Goal: Check status: Check status

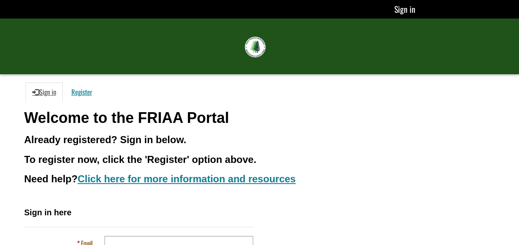
click at [267, 119] on h1 "Welcome to the FRIAA Portal" at bounding box center [259, 118] width 471 height 17
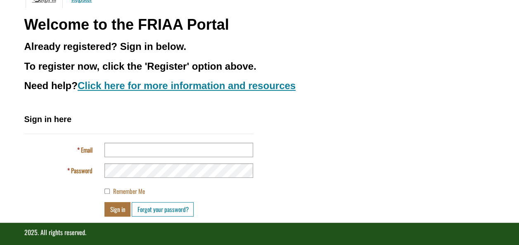
scroll to position [95, 0]
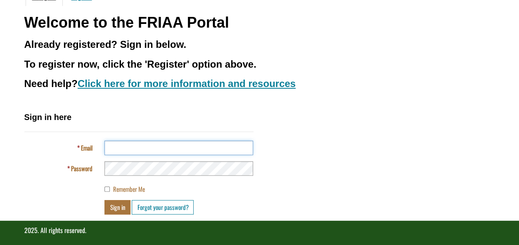
click at [154, 149] on input "Email" at bounding box center [178, 148] width 149 height 14
type input "**********"
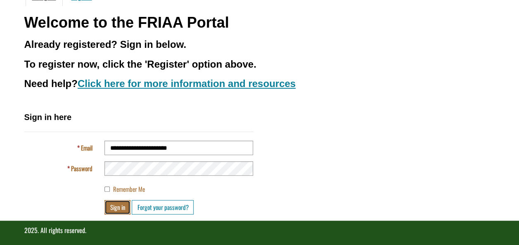
click at [116, 207] on button "Sign in" at bounding box center [117, 207] width 26 height 14
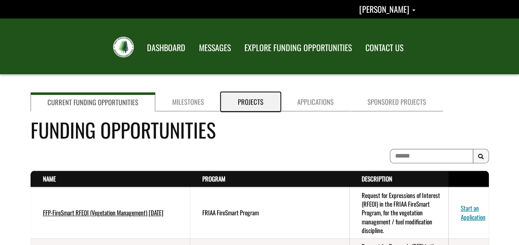
click at [245, 103] on link "Projects" at bounding box center [250, 102] width 59 height 19
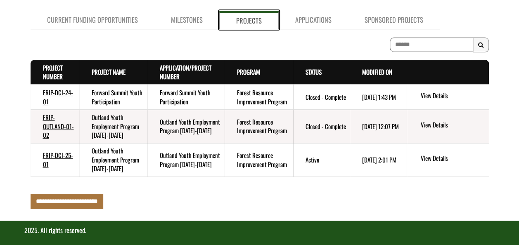
scroll to position [85, 0]
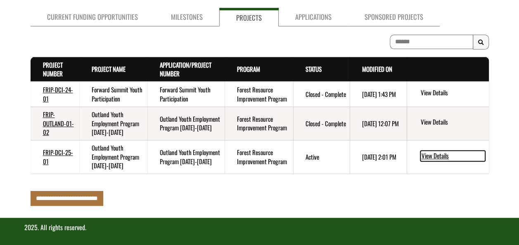
click at [434, 157] on link "View Details" at bounding box center [452, 156] width 65 height 11
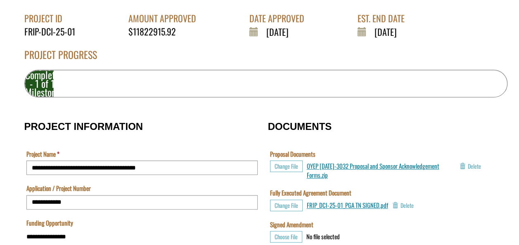
scroll to position [180, 0]
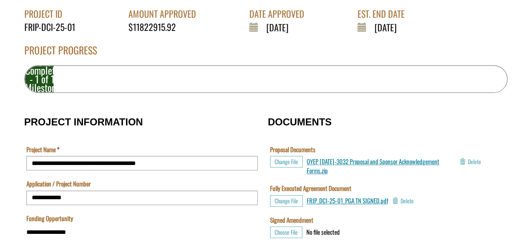
click at [97, 78] on div "6% Completed - 1 of 16 Milestones Complete" at bounding box center [265, 79] width 483 height 28
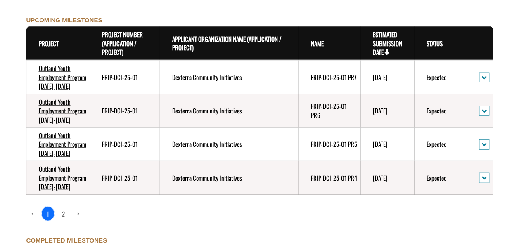
scroll to position [929, 0]
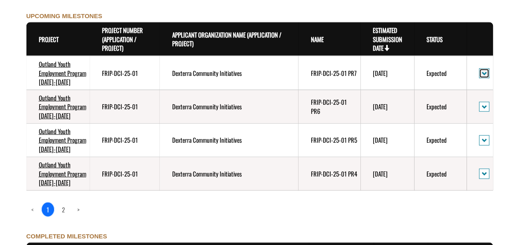
click at [487, 73] on button "action menu" at bounding box center [484, 74] width 10 height 10
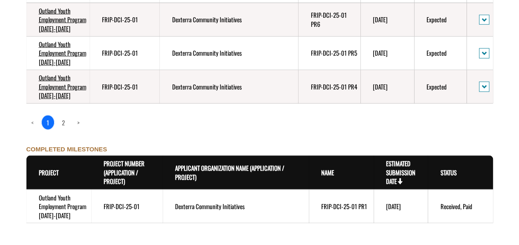
scroll to position [1035, 0]
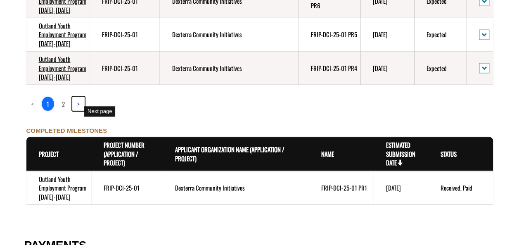
click at [76, 103] on link ">" at bounding box center [78, 104] width 12 height 14
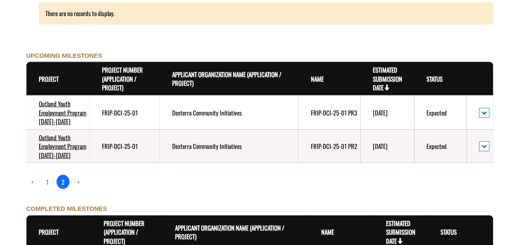
scroll to position [895, 0]
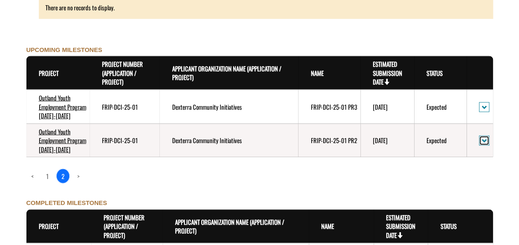
click at [482, 142] on span "action menu" at bounding box center [484, 141] width 5 height 6
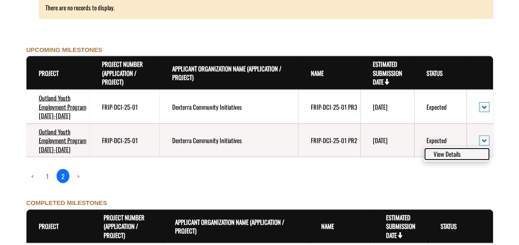
click at [445, 154] on link "View Details" at bounding box center [457, 154] width 64 height 11
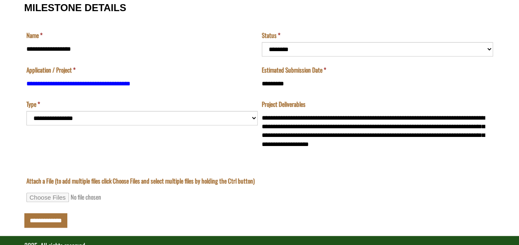
scroll to position [123, 0]
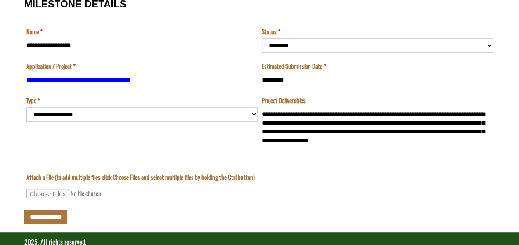
click at [254, 112] on td "**********" at bounding box center [141, 126] width 235 height 60
click at [252, 112] on td "**********" at bounding box center [141, 126] width 235 height 60
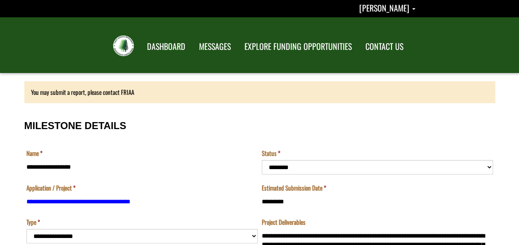
scroll to position [0, 0]
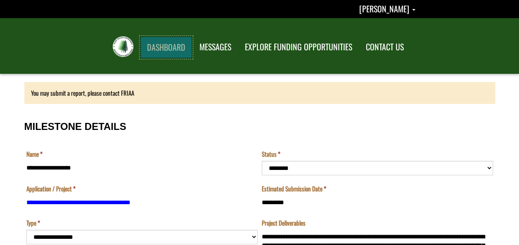
click at [162, 51] on link "DASHBOARD" at bounding box center [166, 47] width 52 height 21
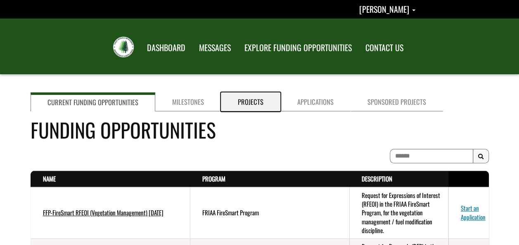
click at [226, 101] on link "Projects" at bounding box center [250, 102] width 59 height 19
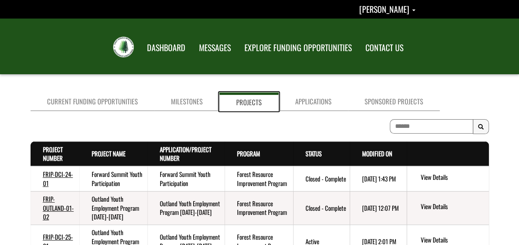
scroll to position [86, 0]
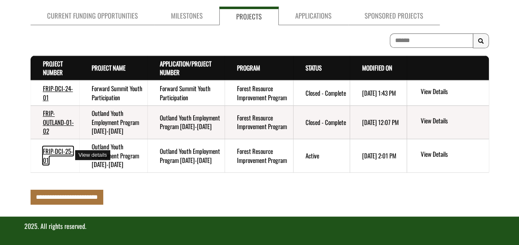
click at [54, 153] on link "FRIP-DCI-25-01" at bounding box center [58, 156] width 30 height 18
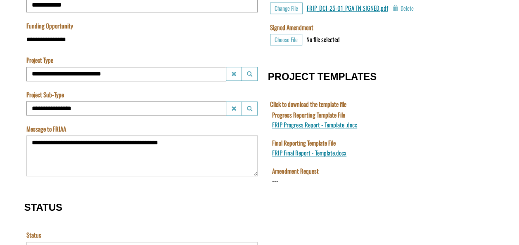
scroll to position [380, 0]
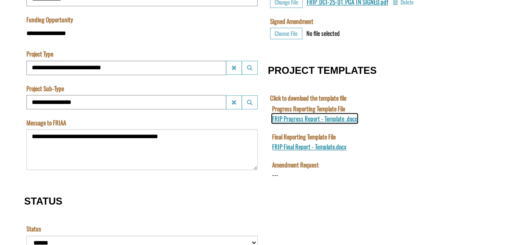
click at [337, 121] on span "FRIP Progress Report - Template .docx" at bounding box center [314, 118] width 85 height 9
